Goal: Transaction & Acquisition: Book appointment/travel/reservation

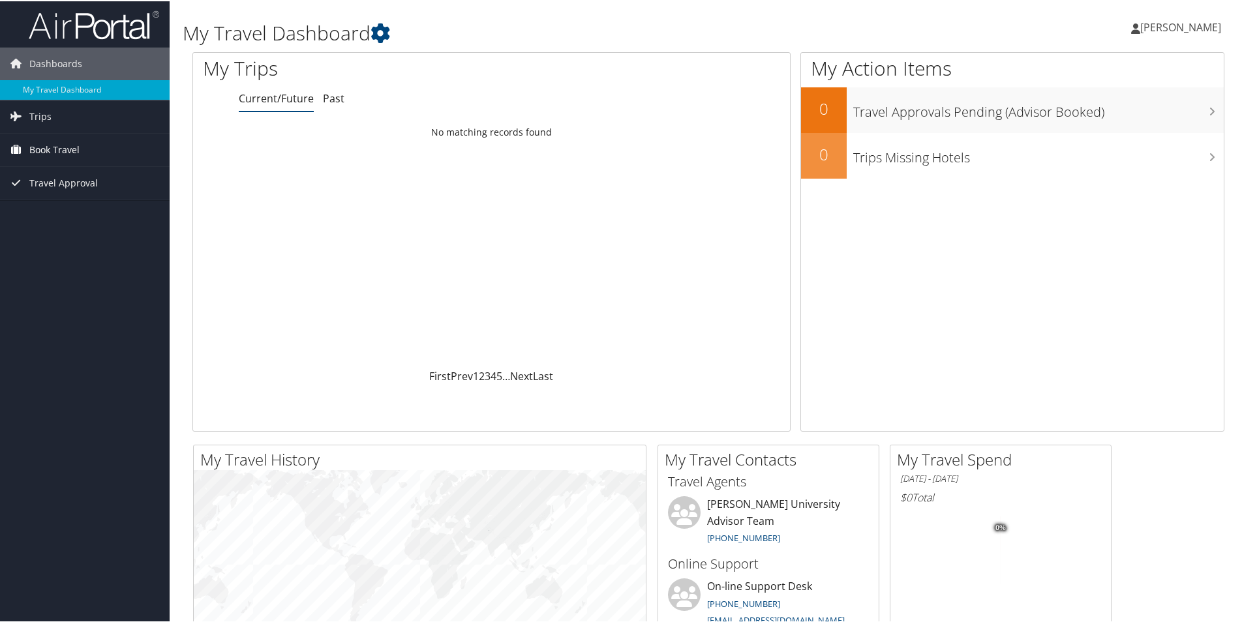
click at [56, 146] on span "Book Travel" at bounding box center [54, 148] width 50 height 33
click at [61, 117] on link "Trips" at bounding box center [85, 115] width 170 height 33
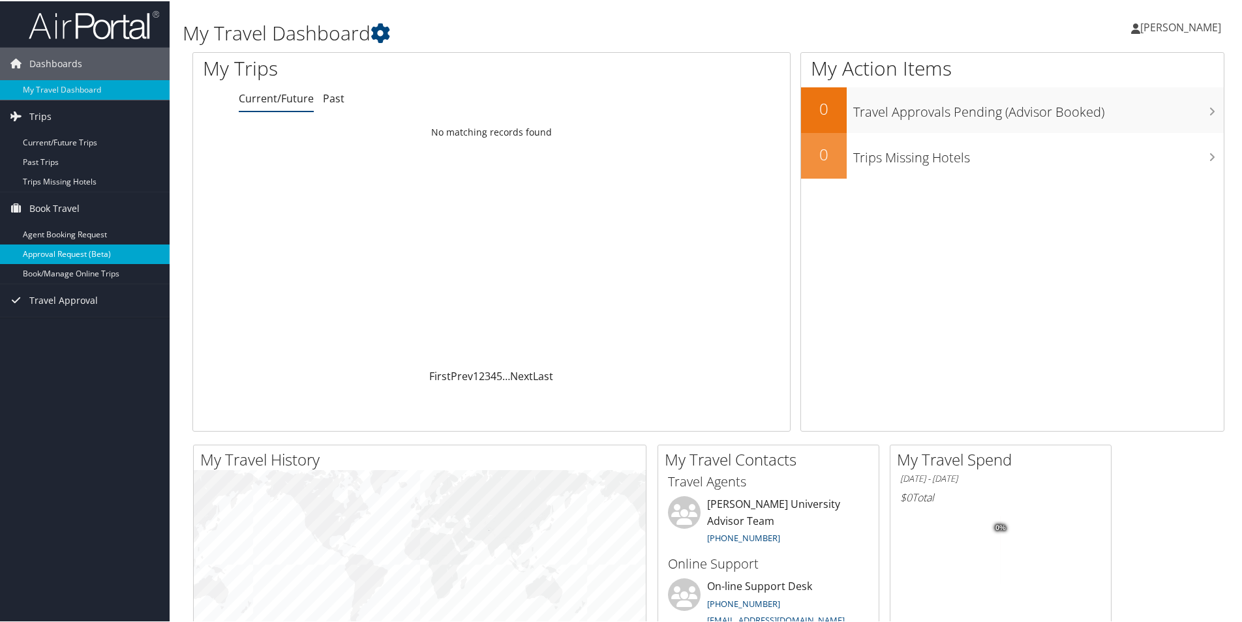
click at [68, 248] on link "Approval Request (Beta)" at bounding box center [85, 253] width 170 height 20
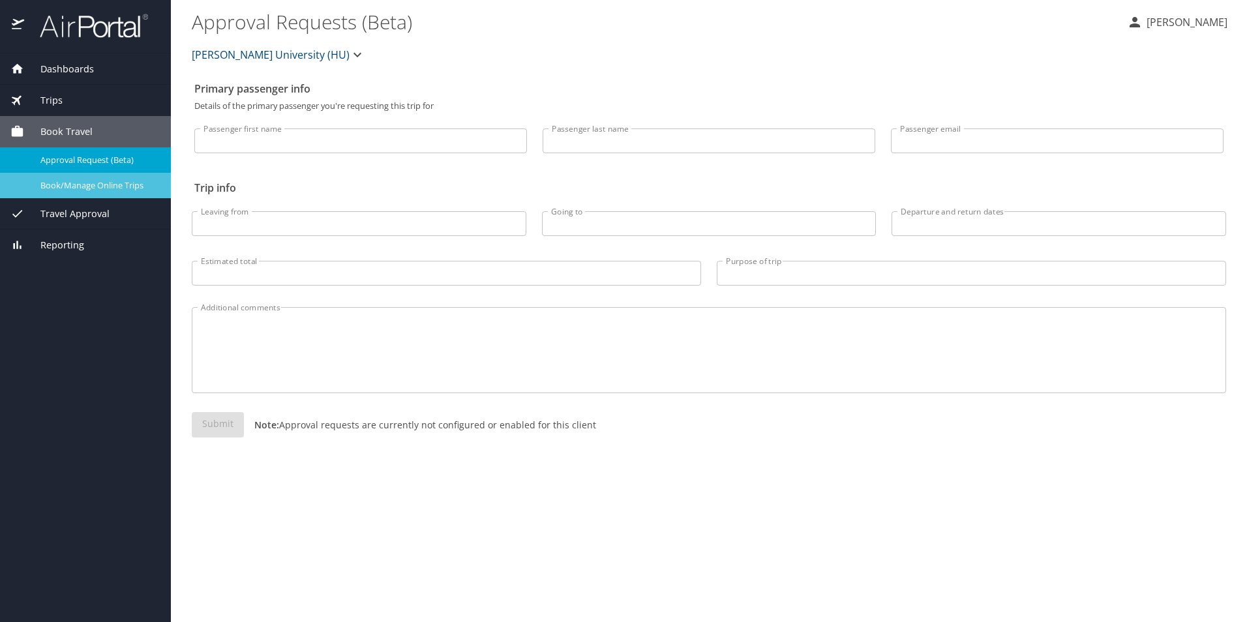
click at [81, 187] on span "Book/Manage Online Trips" at bounding box center [97, 185] width 115 height 12
click at [92, 153] on div "Approval Request (Beta)" at bounding box center [85, 160] width 150 height 15
click at [102, 181] on span "Book/Manage Online Trips" at bounding box center [97, 185] width 115 height 12
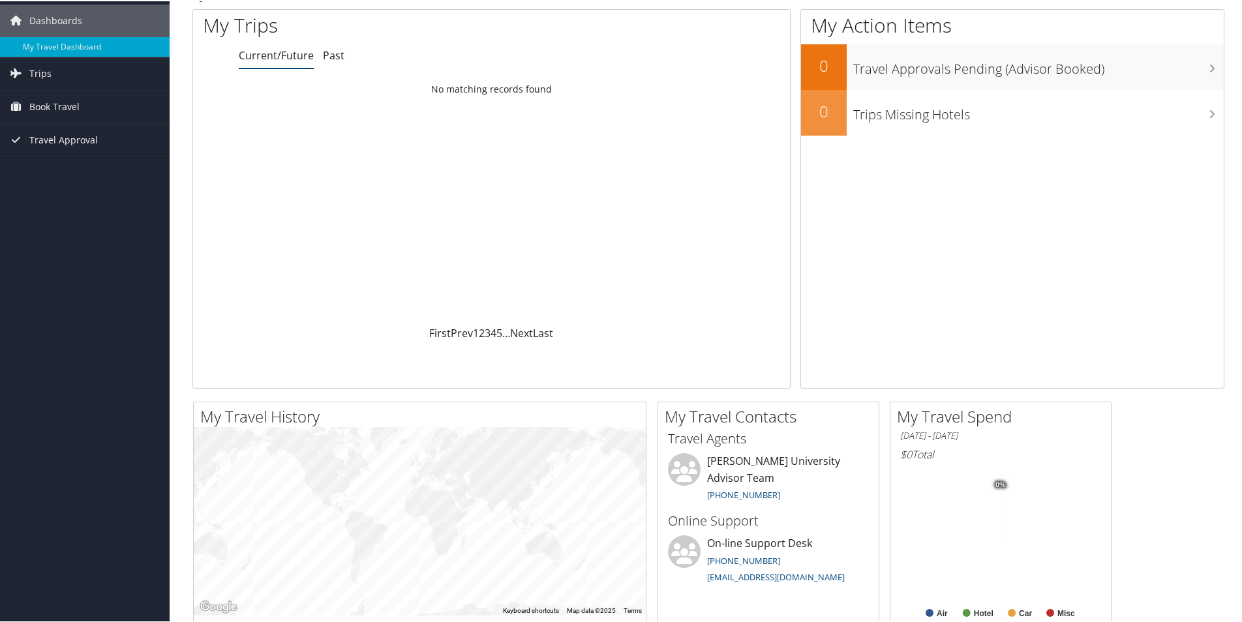
scroll to position [65, 0]
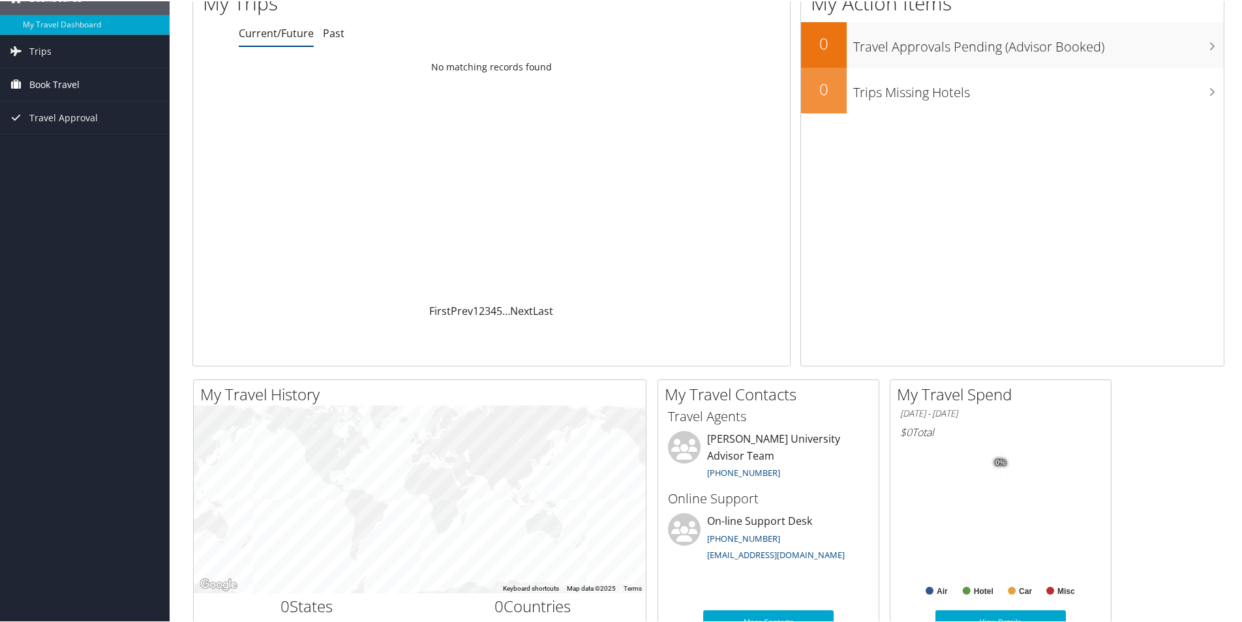
click at [47, 83] on span "Book Travel" at bounding box center [54, 83] width 50 height 33
click at [58, 147] on link "Book/Manage Online Trips" at bounding box center [85, 149] width 170 height 20
